Goal: Information Seeking & Learning: Learn about a topic

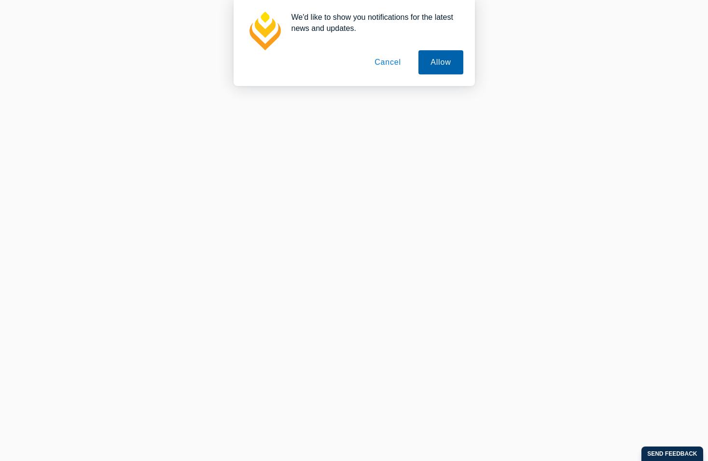
click at [439, 65] on button "Allow" at bounding box center [441, 62] width 44 height 24
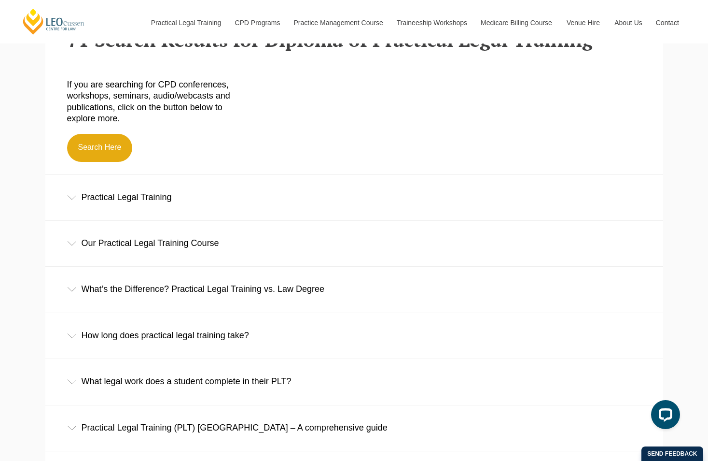
scroll to position [286, 0]
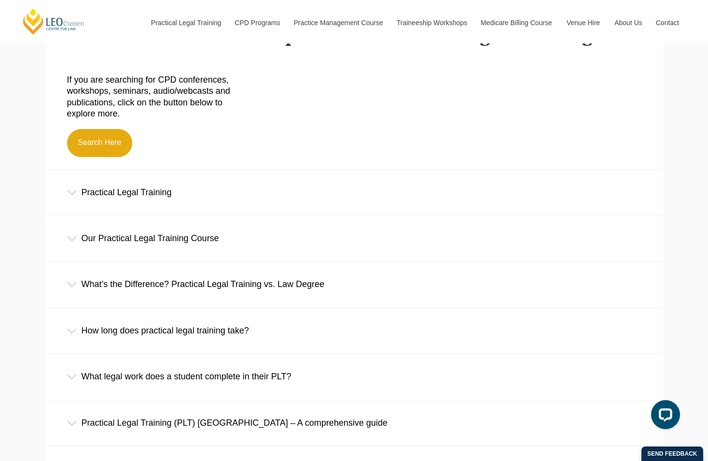
click at [77, 285] on div "What’s the Difference? Practical Legal Training vs. Law Degree" at bounding box center [354, 284] width 618 height 45
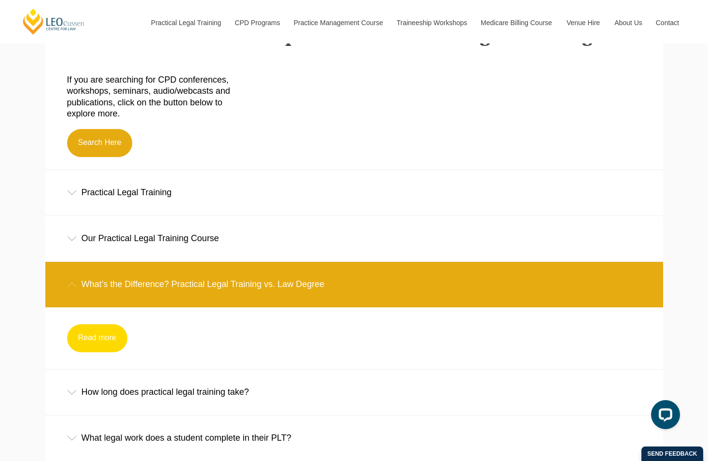
click at [90, 335] on link "Read more" at bounding box center [97, 338] width 60 height 28
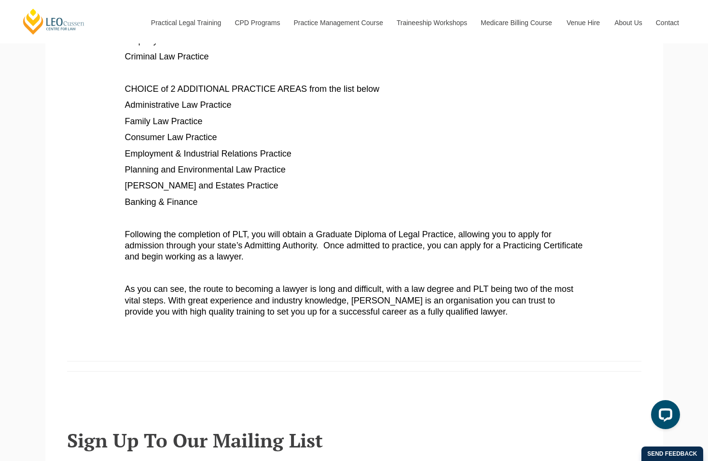
scroll to position [987, 0]
